Goal: Information Seeking & Learning: Find specific page/section

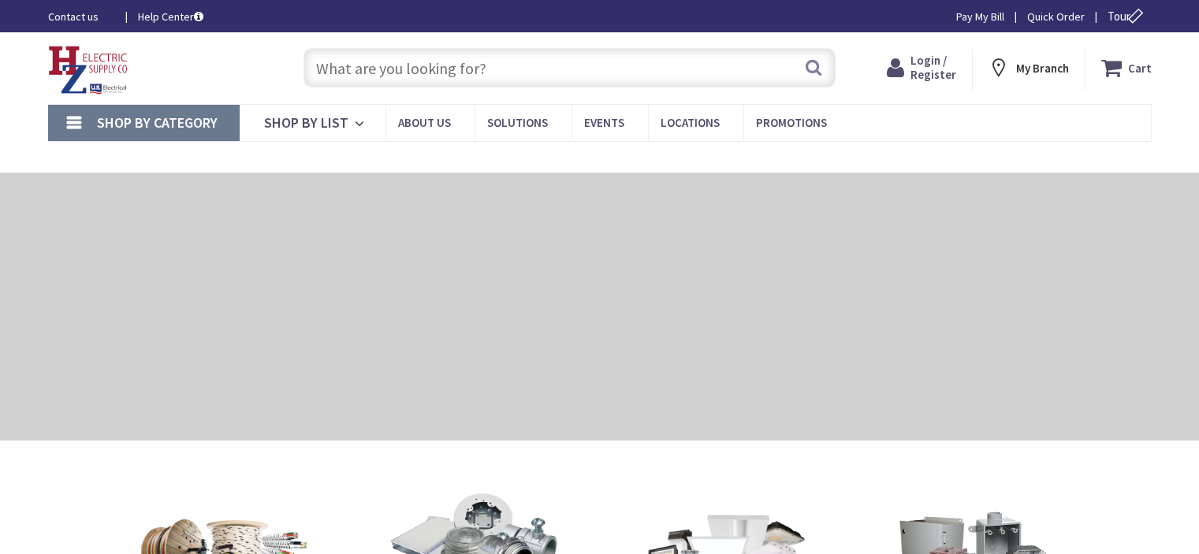
click at [541, 65] on input "text" at bounding box center [569, 67] width 532 height 39
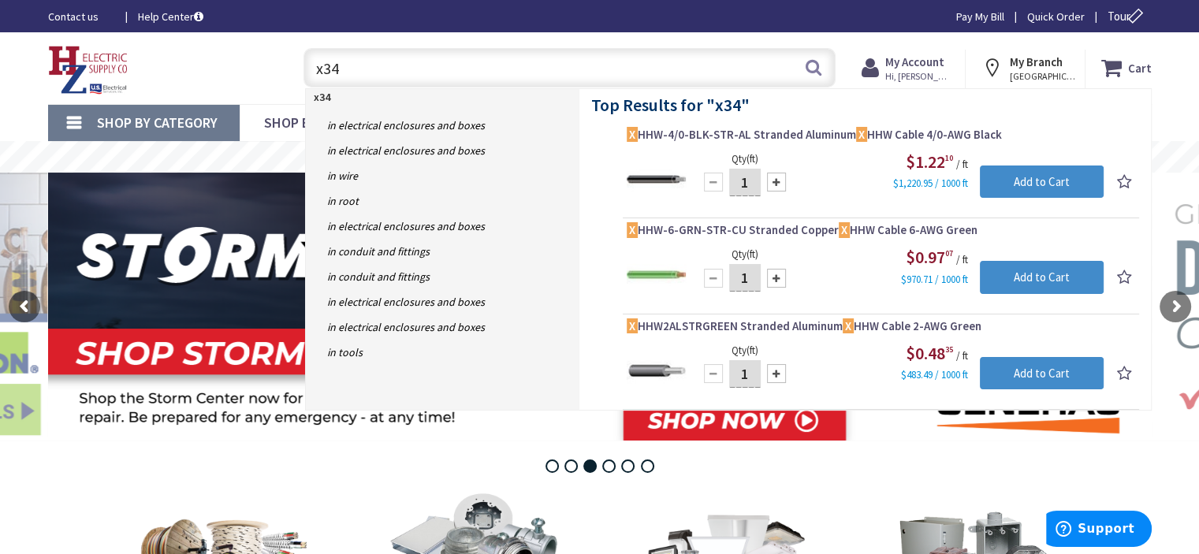
type input "x34s"
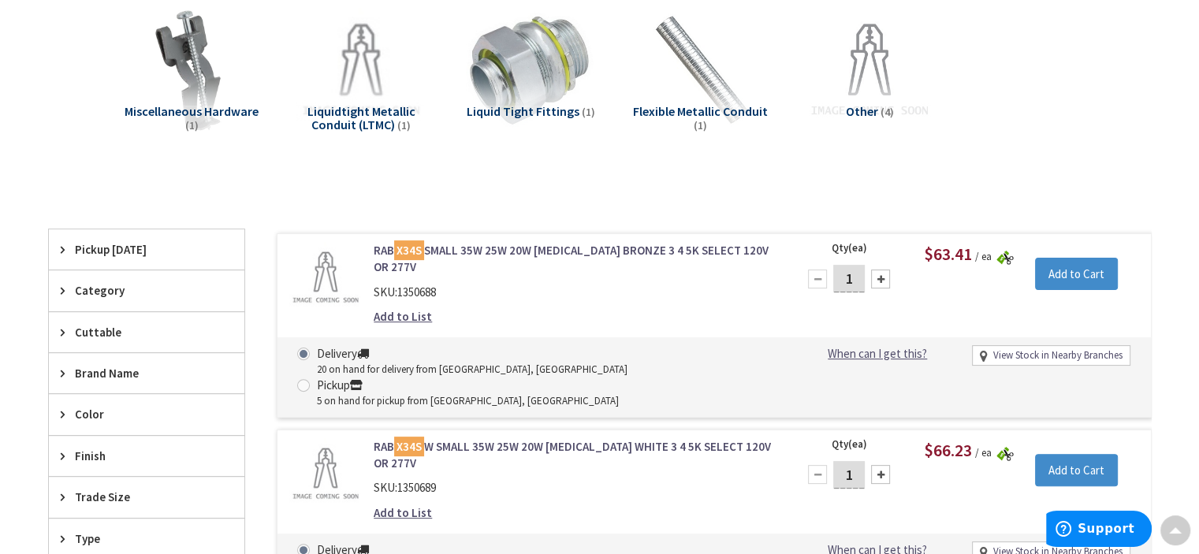
click at [531, 245] on link "RAB X34S SMALL 35W 25W 20W KNUCKLE BRONZE 3 4 5K SELECT 120V OR 277V" at bounding box center [574, 259] width 401 height 34
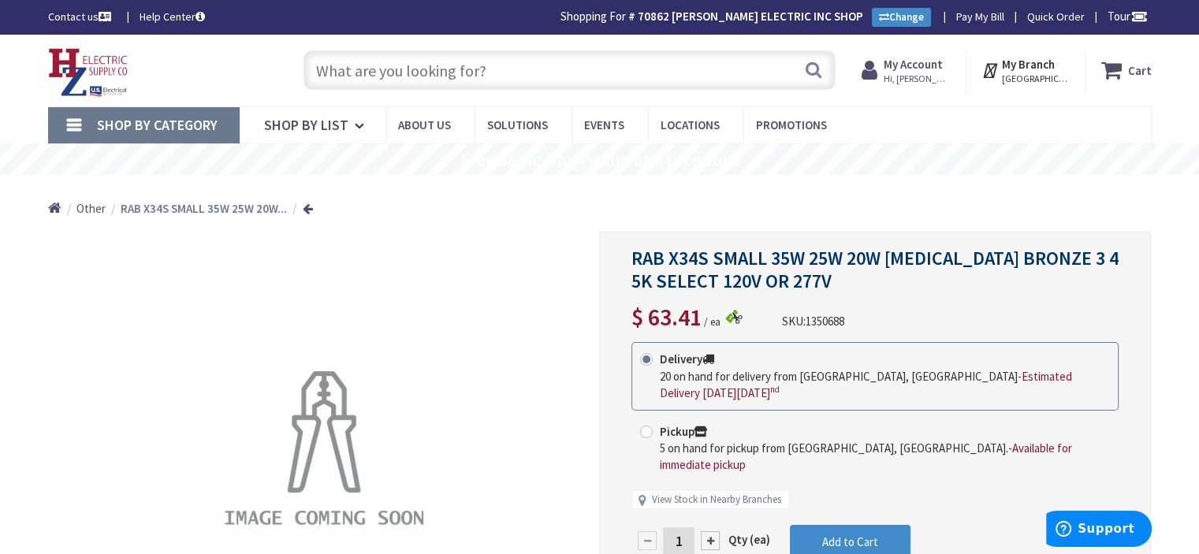
click at [517, 69] on input "text" at bounding box center [569, 69] width 532 height 39
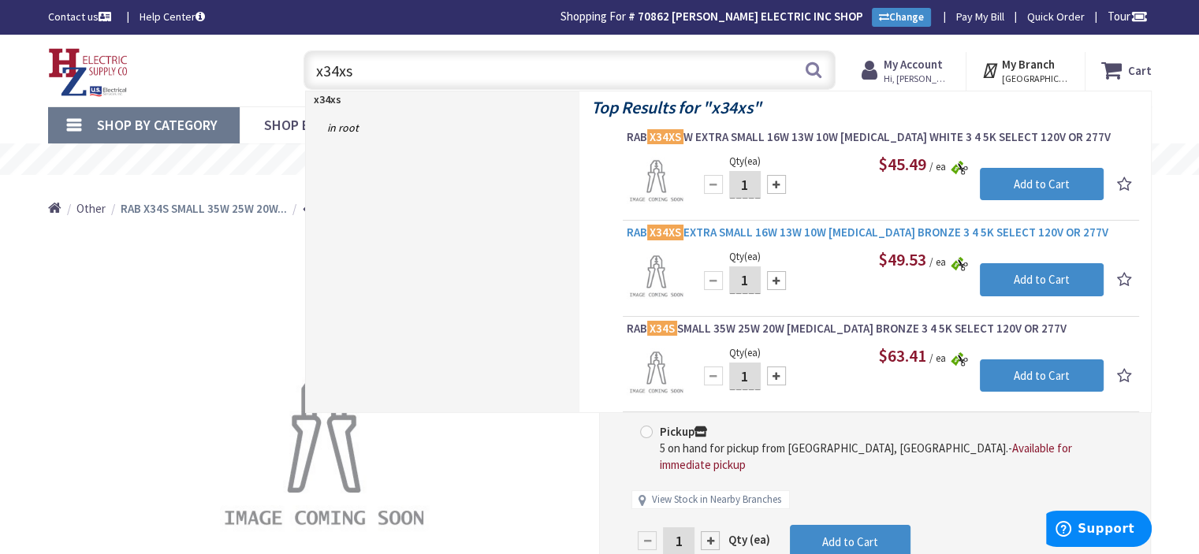
type input "x34xs"
click at [744, 232] on span "RAB X34XS EXTRA SMALL 16W 13W 10W KNUCKLE BRONZE 3 4 5K SELECT 120V OR 277V" at bounding box center [881, 233] width 508 height 16
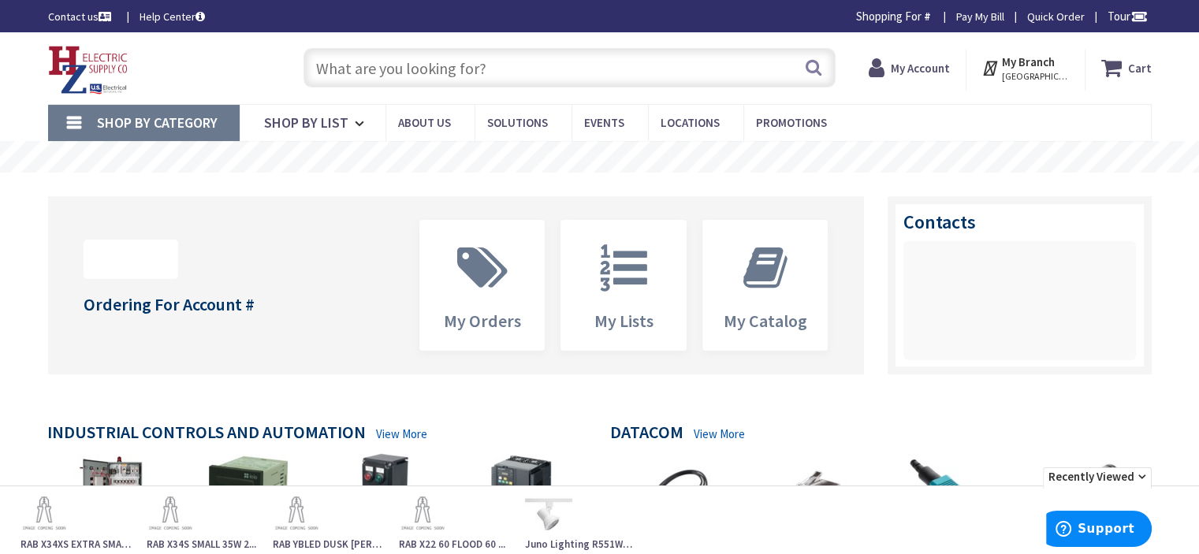
click at [566, 69] on input "text" at bounding box center [569, 67] width 532 height 39
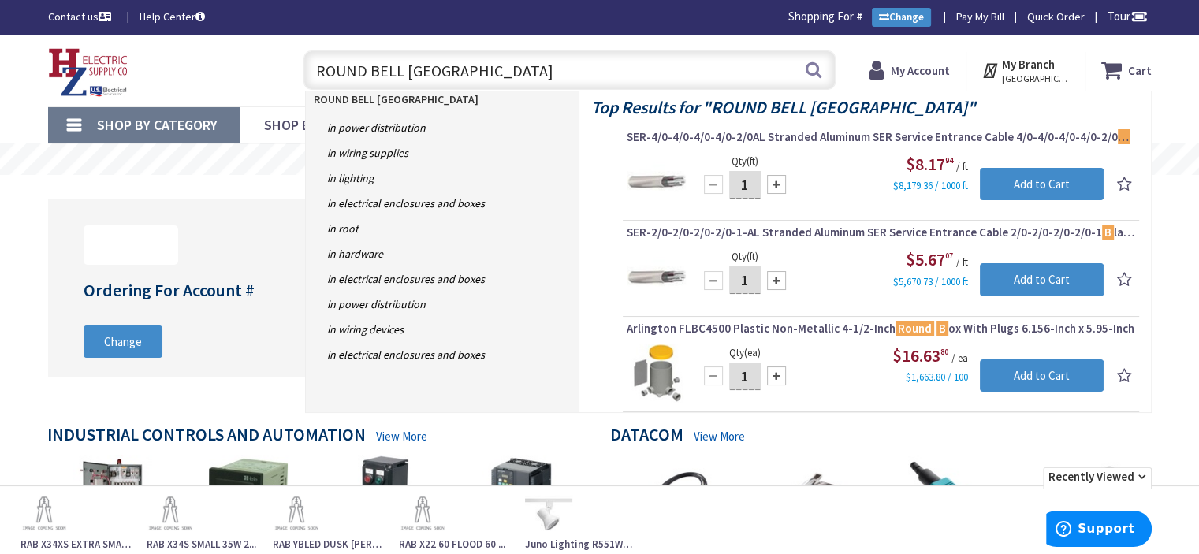
type input "ROUND BELL BOX COVER"
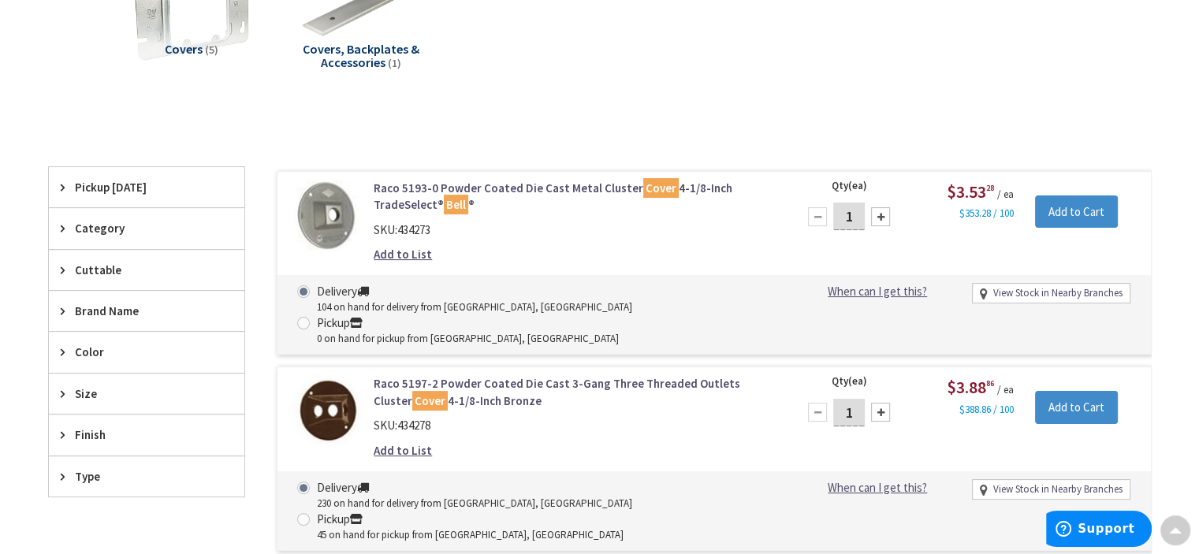
scroll to position [394, 0]
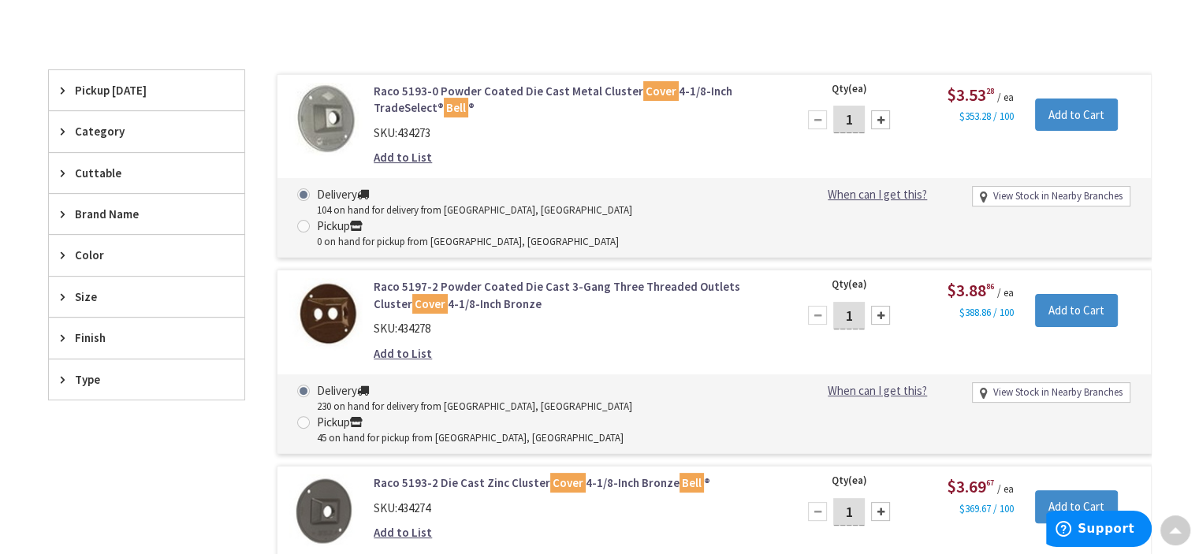
drag, startPoint x: 454, startPoint y: 177, endPoint x: 463, endPoint y: 142, distance: 36.5
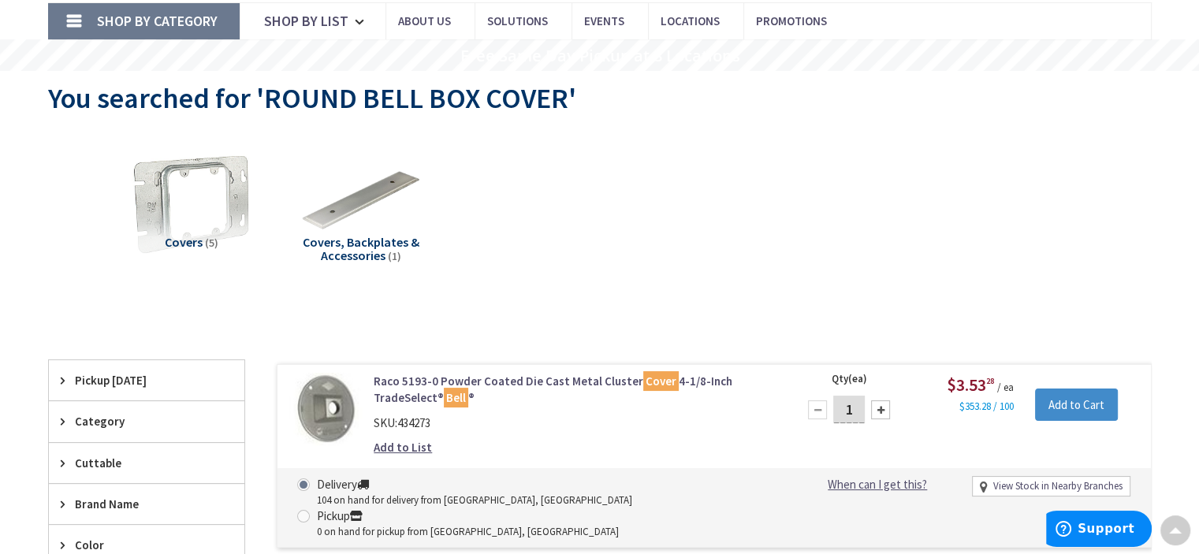
scroll to position [0, 0]
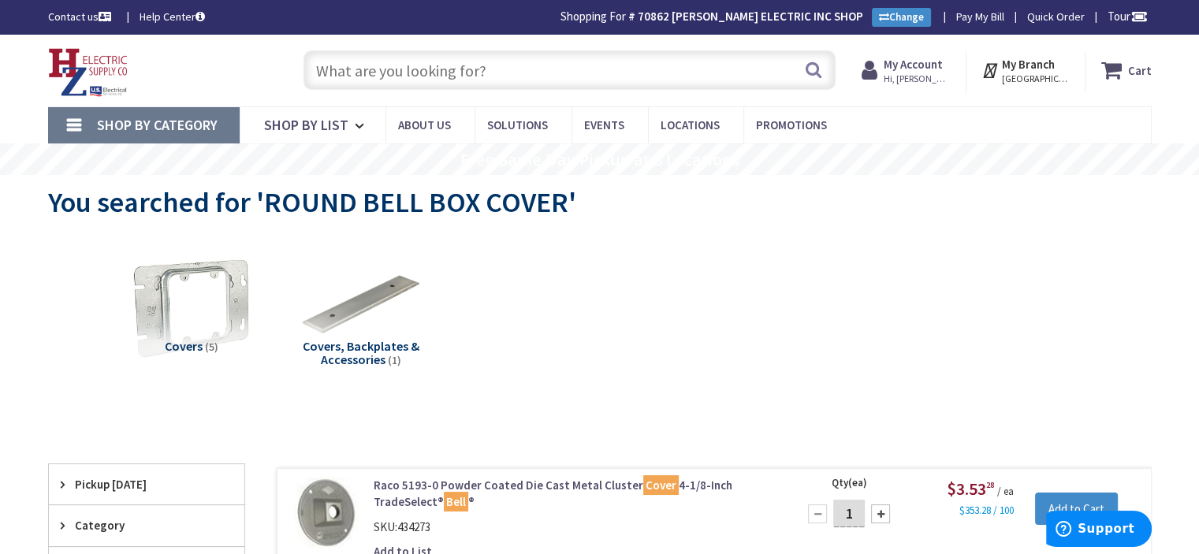
click at [517, 75] on input "text" at bounding box center [569, 69] width 532 height 39
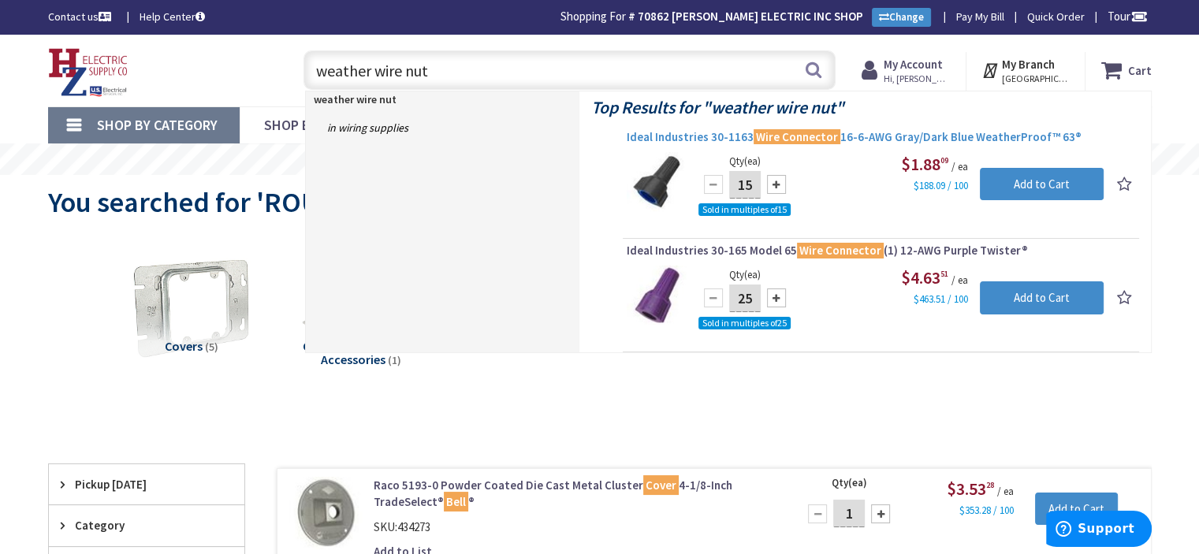
type input "weather wire nut"
click at [692, 135] on span "Ideal Industries 30-1163 Wire Connector 16-6-AWG Gray/Dark Blue WeatherProof™ 6…" at bounding box center [881, 137] width 508 height 16
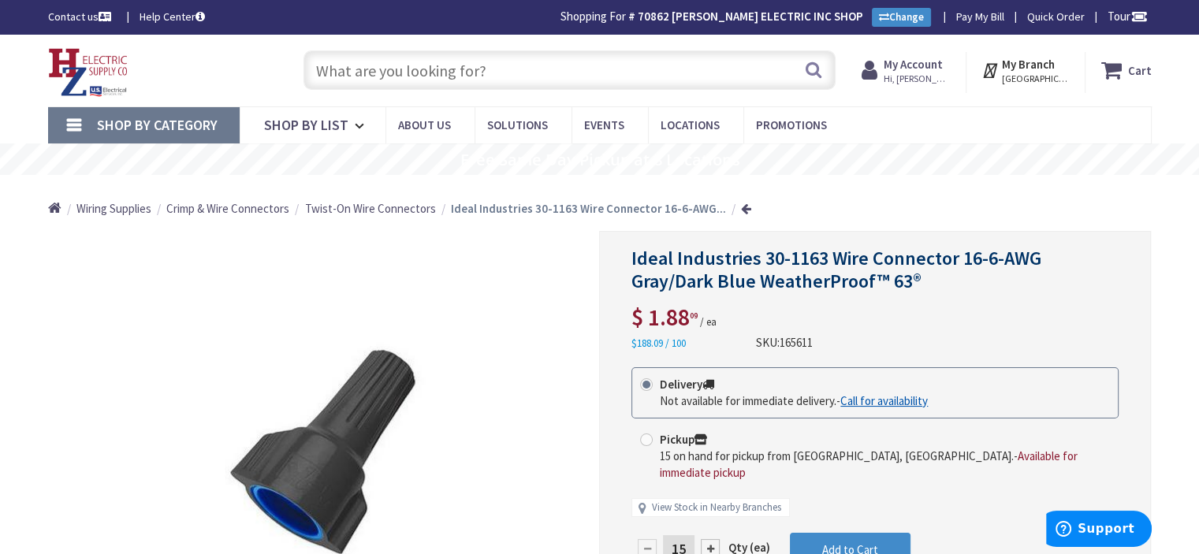
drag, startPoint x: 817, startPoint y: 337, endPoint x: 781, endPoint y: 340, distance: 36.3
click at [781, 341] on div "Ideal Industries 30-1163 Wire Connector 16-6-AWG Gray/Dark Blue WeatherProof™ 6…" at bounding box center [874, 299] width 487 height 104
copy div "165611"
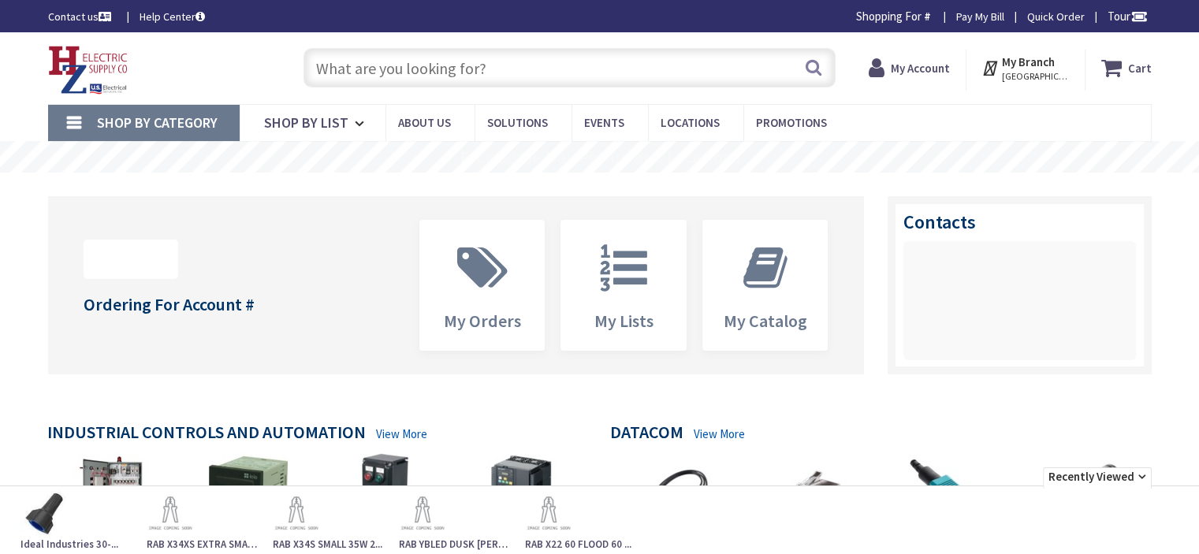
click at [555, 72] on input "text" at bounding box center [569, 67] width 532 height 39
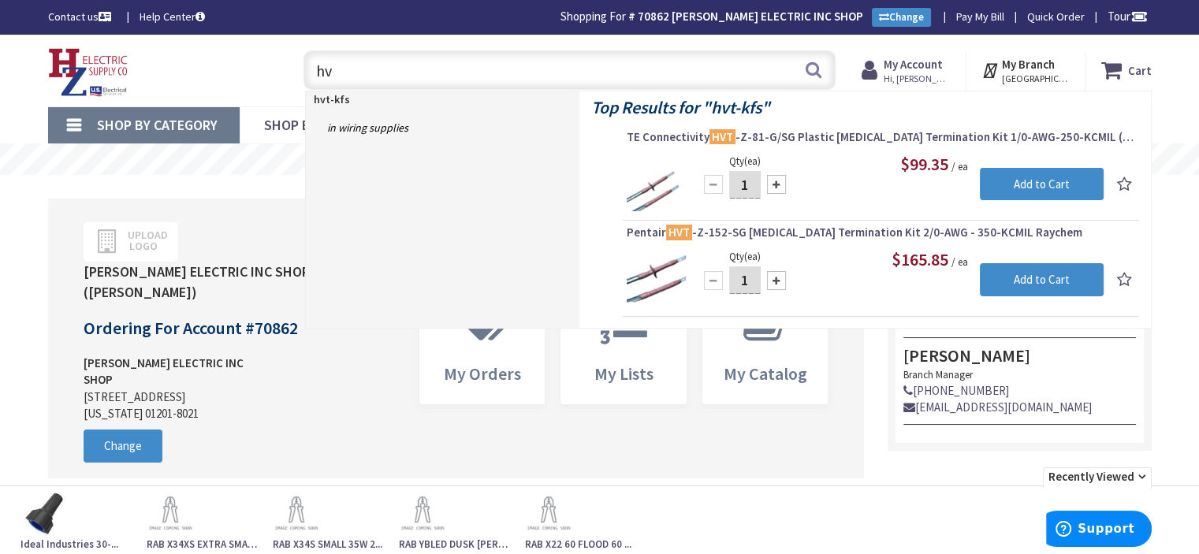
type input "h"
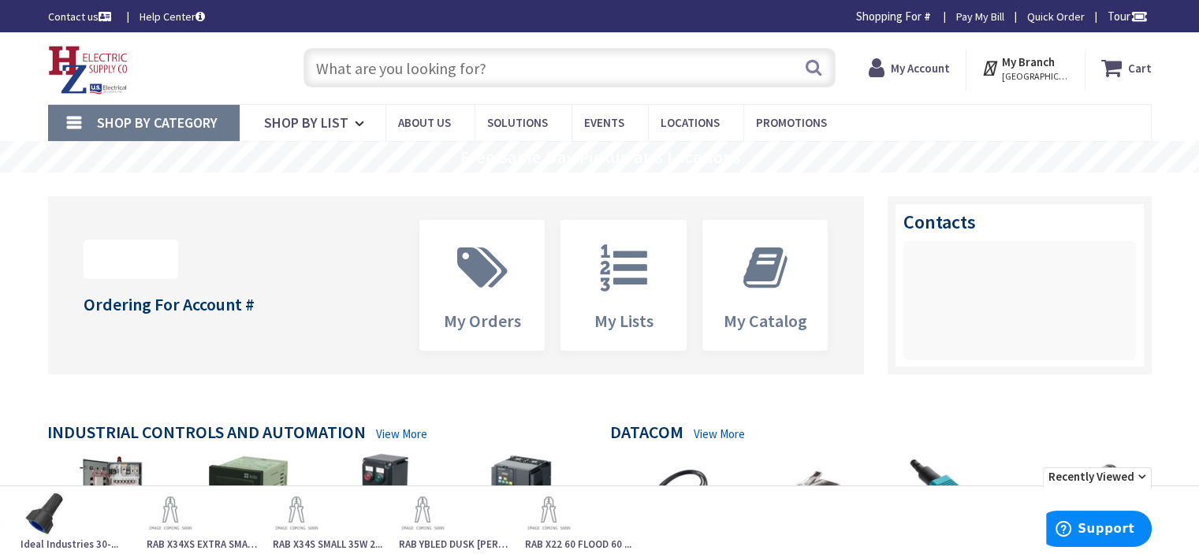
click at [512, 64] on input "text" at bounding box center [569, 67] width 532 height 39
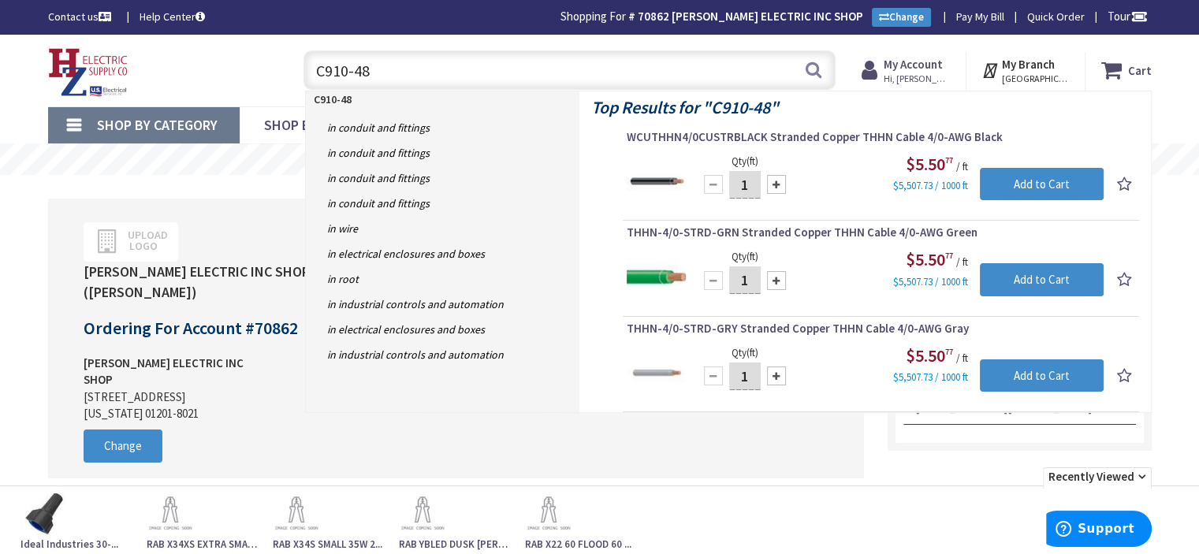
type input "C910-485"
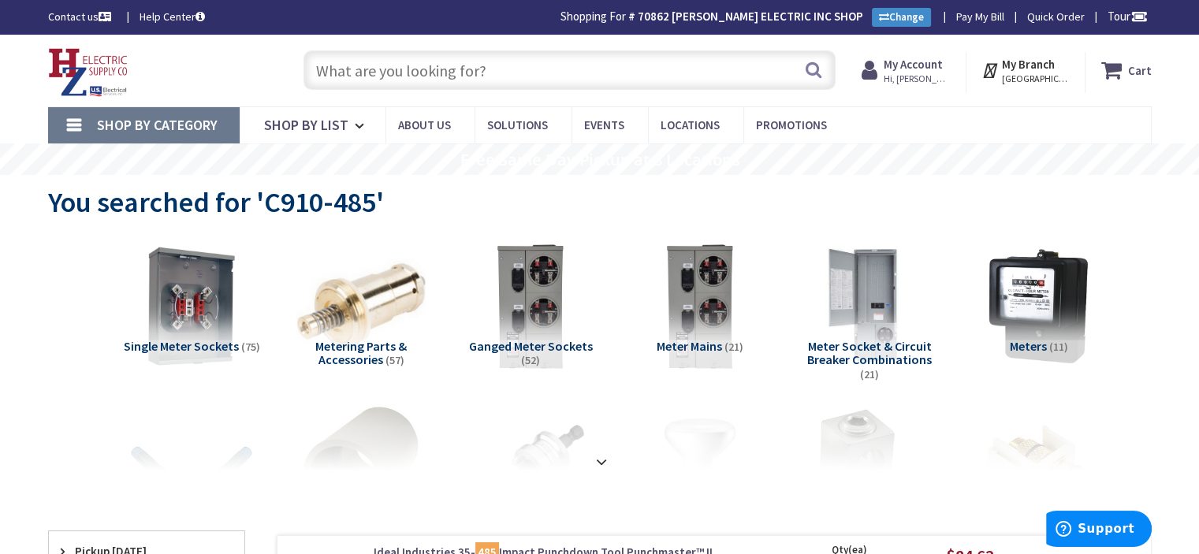
click at [521, 73] on input "text" at bounding box center [569, 69] width 532 height 39
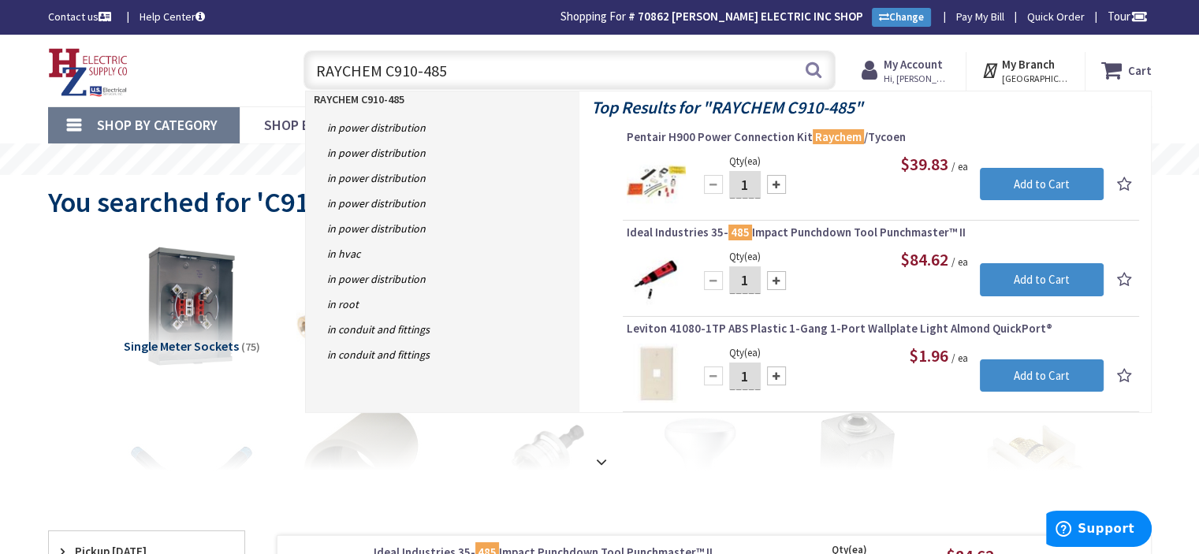
type input "RAYCHEM C910-485"
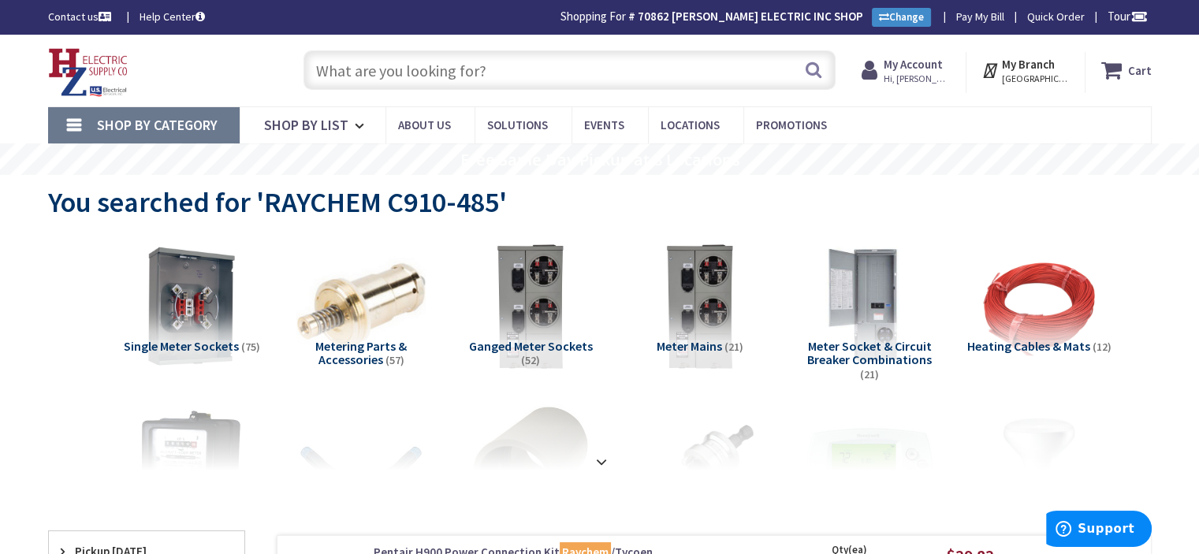
click at [506, 70] on input "text" at bounding box center [569, 69] width 532 height 39
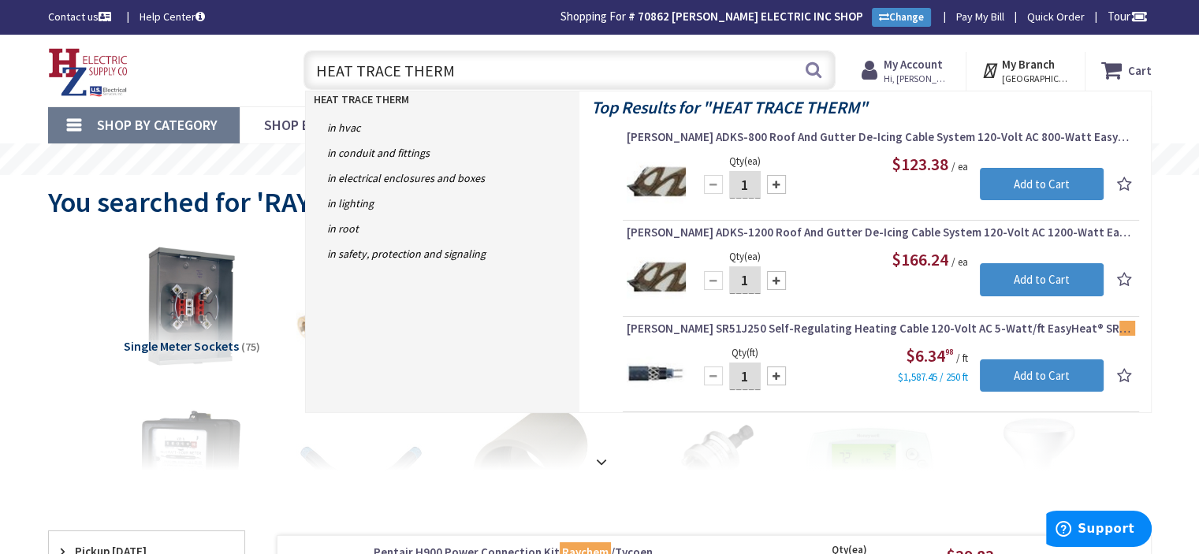
type input "HEAT TRACE THERMO"
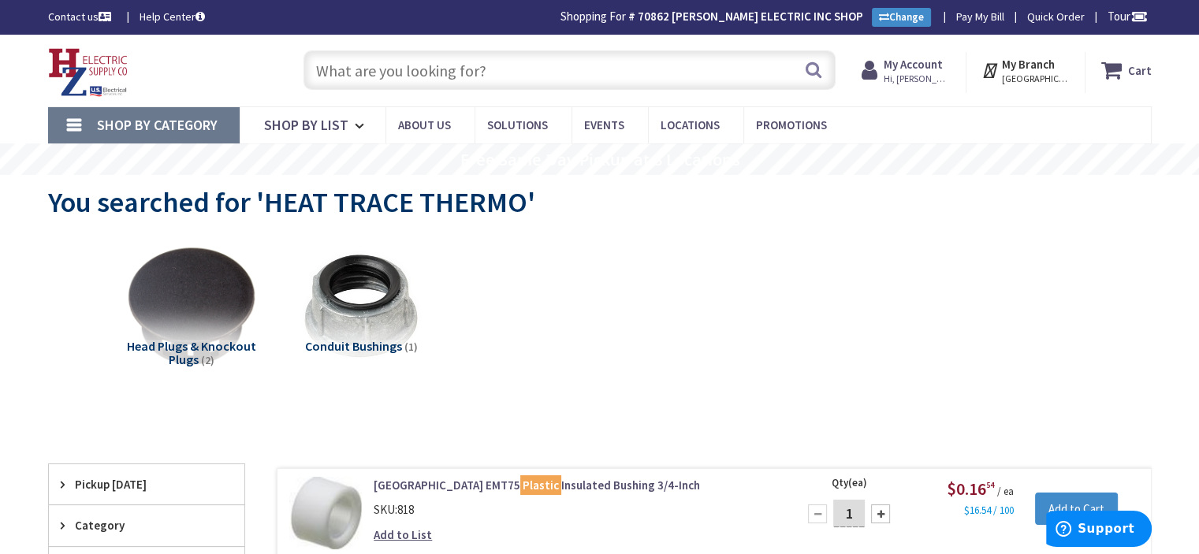
click at [510, 67] on input "text" at bounding box center [569, 69] width 532 height 39
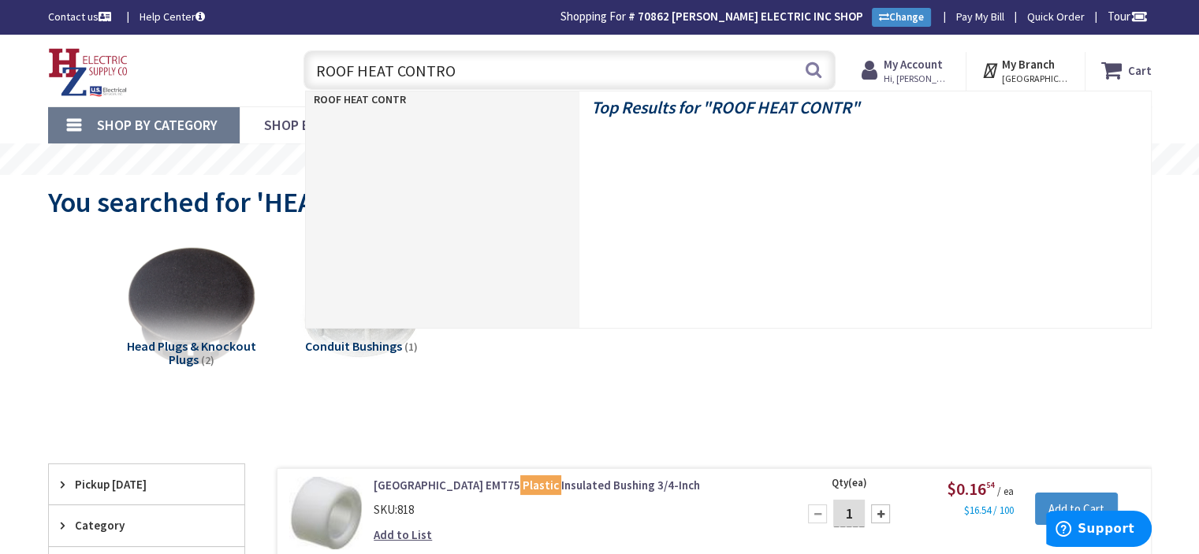
type input "ROOF HEAT CONTROL"
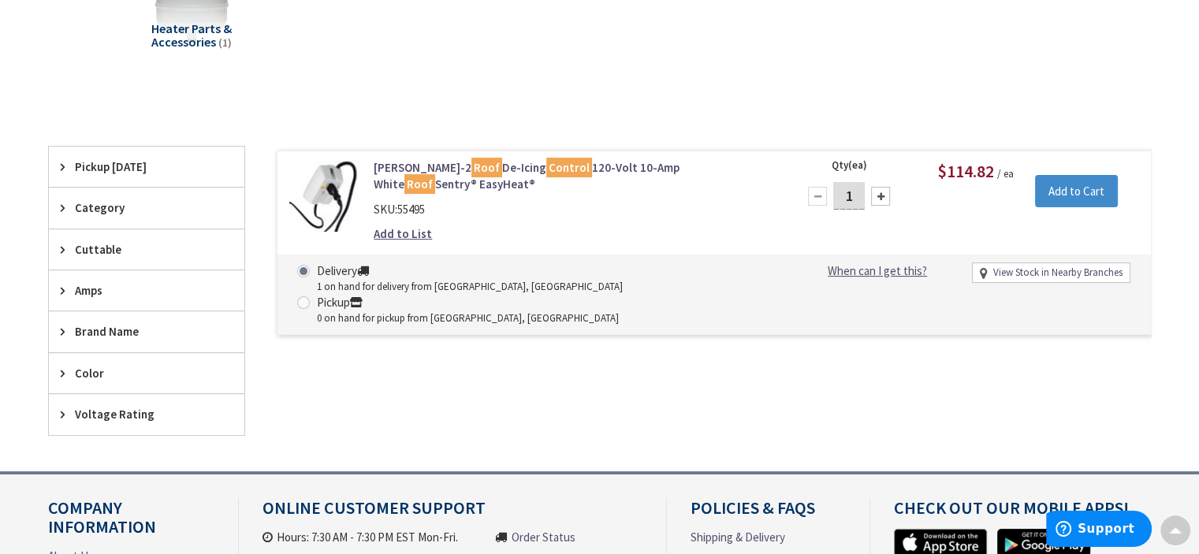
scroll to position [317, 0]
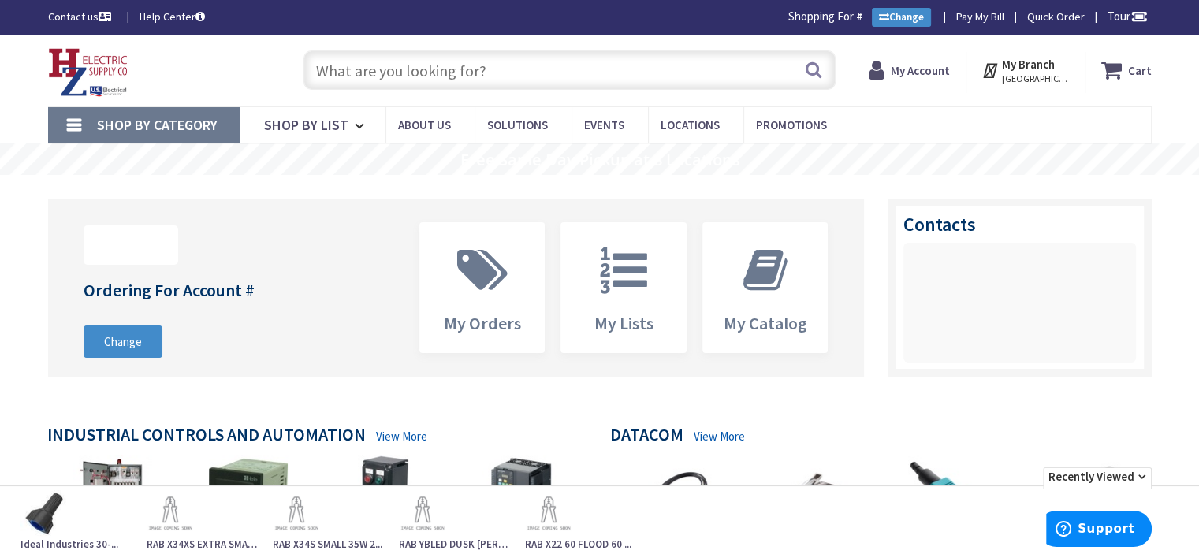
click at [575, 61] on input "text" at bounding box center [569, 69] width 532 height 39
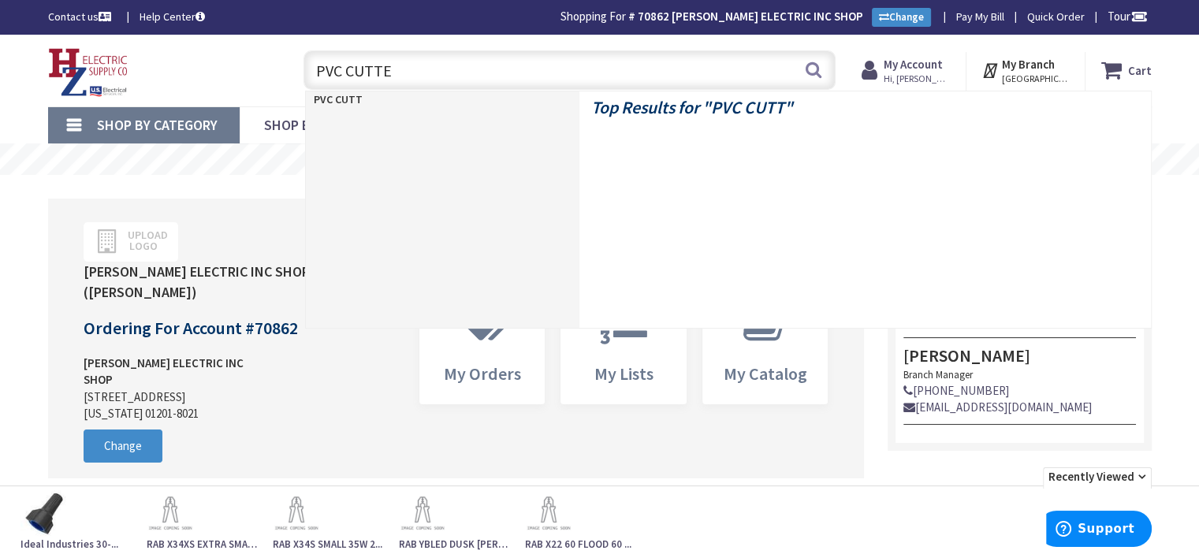
type input "PVC CUTTER"
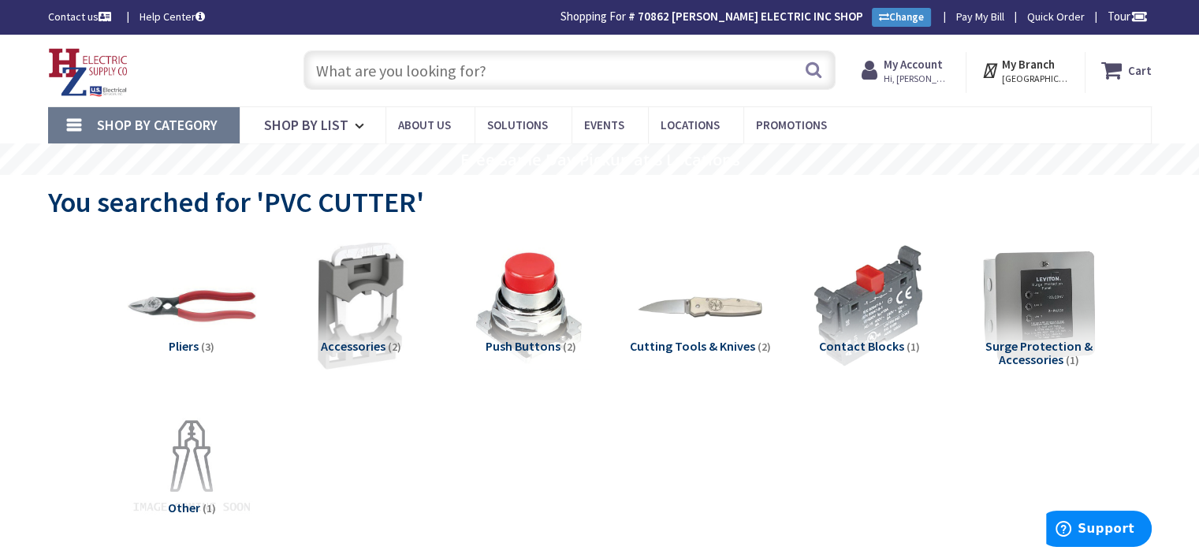
click at [532, 63] on input "text" at bounding box center [569, 69] width 532 height 39
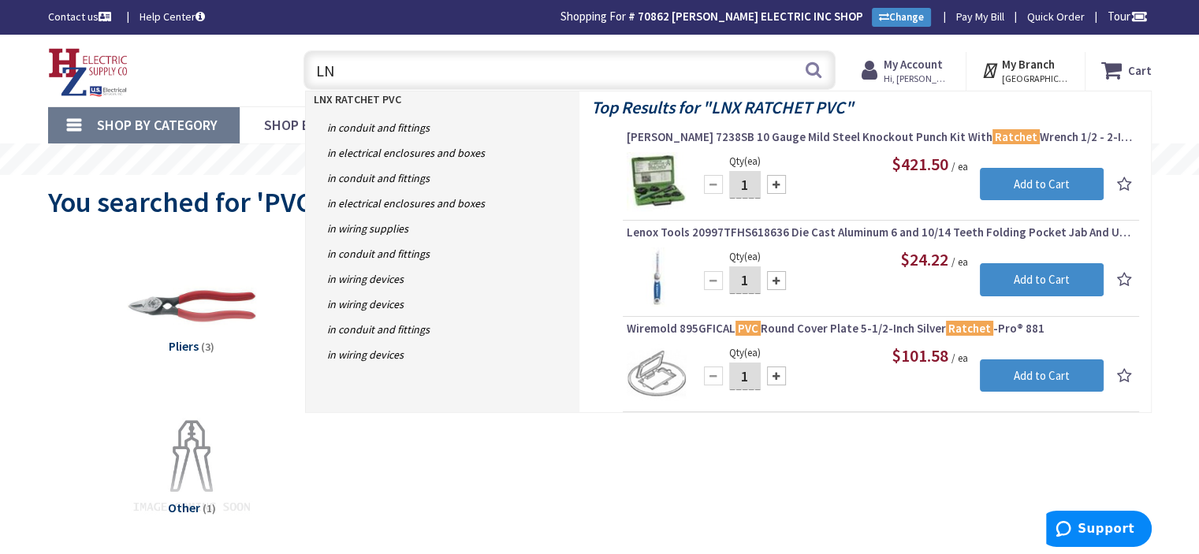
type input "L"
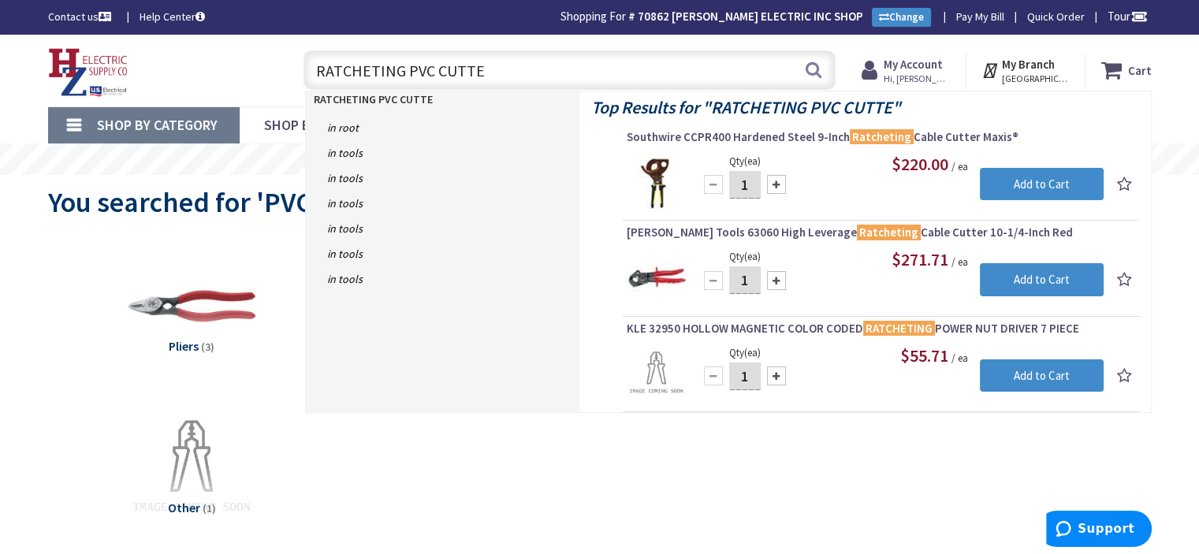
type input "RATCHETING PVC CUTTER"
